Goal: Task Accomplishment & Management: Use online tool/utility

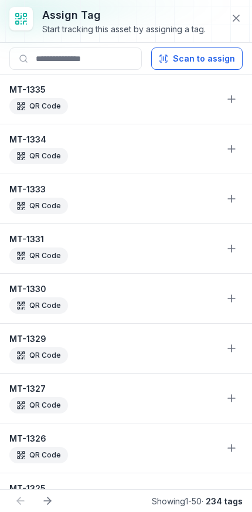
scroll to position [479, 0]
click at [241, 17] on icon at bounding box center [236, 18] width 12 height 12
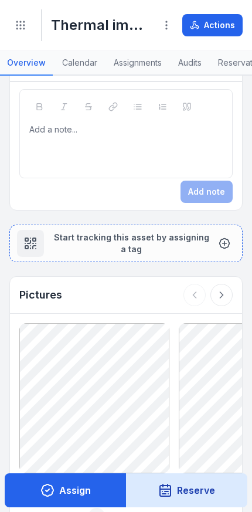
click at [13, 24] on button "Toggle Navigation" at bounding box center [20, 25] width 22 height 22
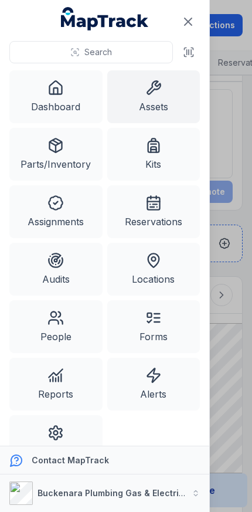
click at [164, 89] on link "Assets" at bounding box center [153, 96] width 93 height 53
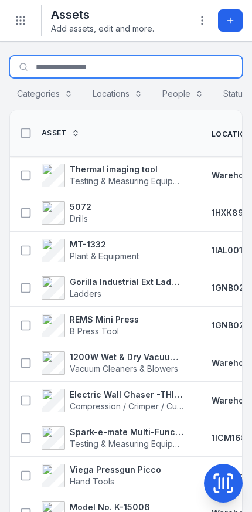
click at [62, 66] on input "Search for assets" at bounding box center [125, 67] width 233 height 22
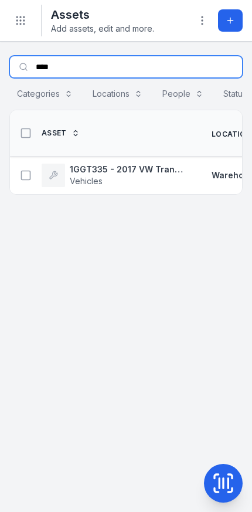
type input "****"
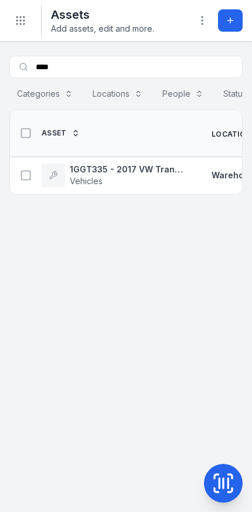
click at [86, 179] on span "Vehicles" at bounding box center [86, 181] width 33 height 10
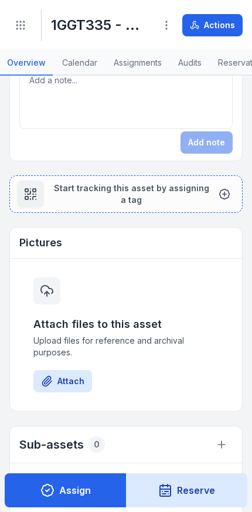
scroll to position [451, 0]
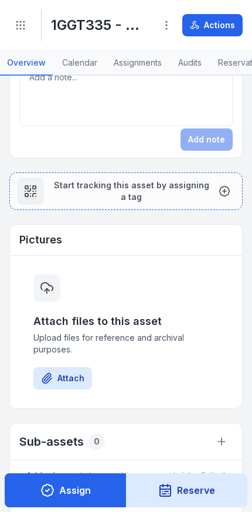
click at [66, 381] on button "Attach" at bounding box center [62, 378] width 59 height 22
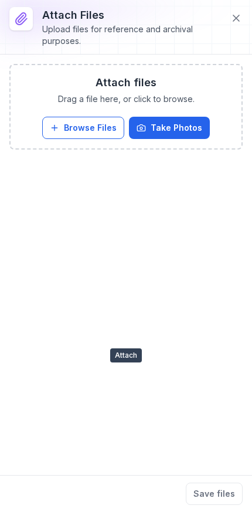
click at [187, 127] on button "Take Photos" at bounding box center [169, 128] width 81 height 22
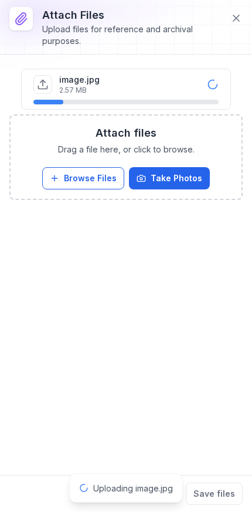
click at [180, 177] on button "Take Photos" at bounding box center [169, 178] width 81 height 22
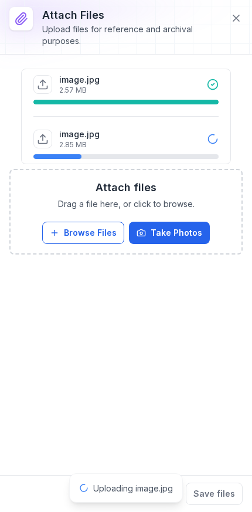
click at [222, 490] on button "Save files" at bounding box center [214, 494] width 57 height 22
